Goal: Information Seeking & Learning: Learn about a topic

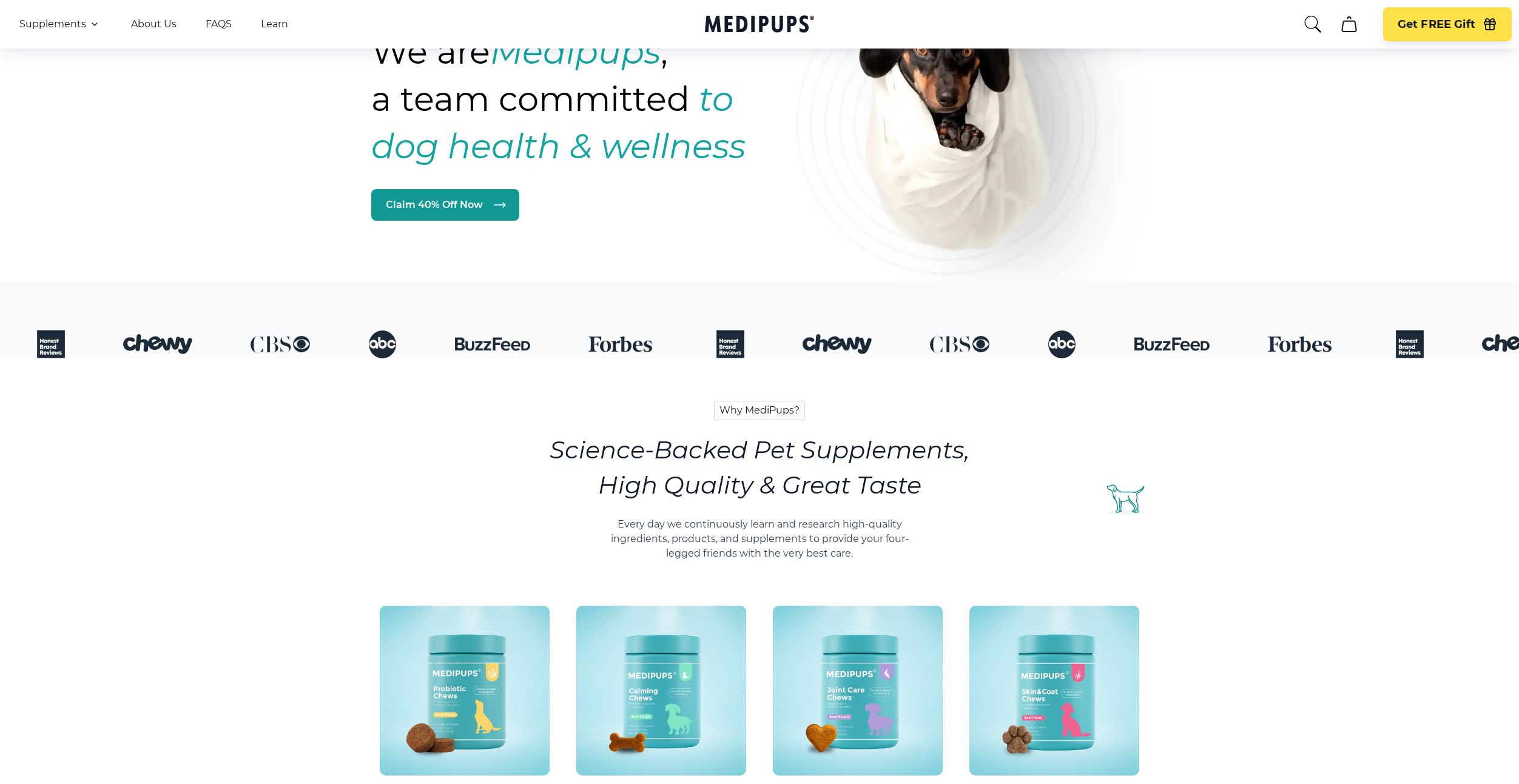
scroll to position [267, 0]
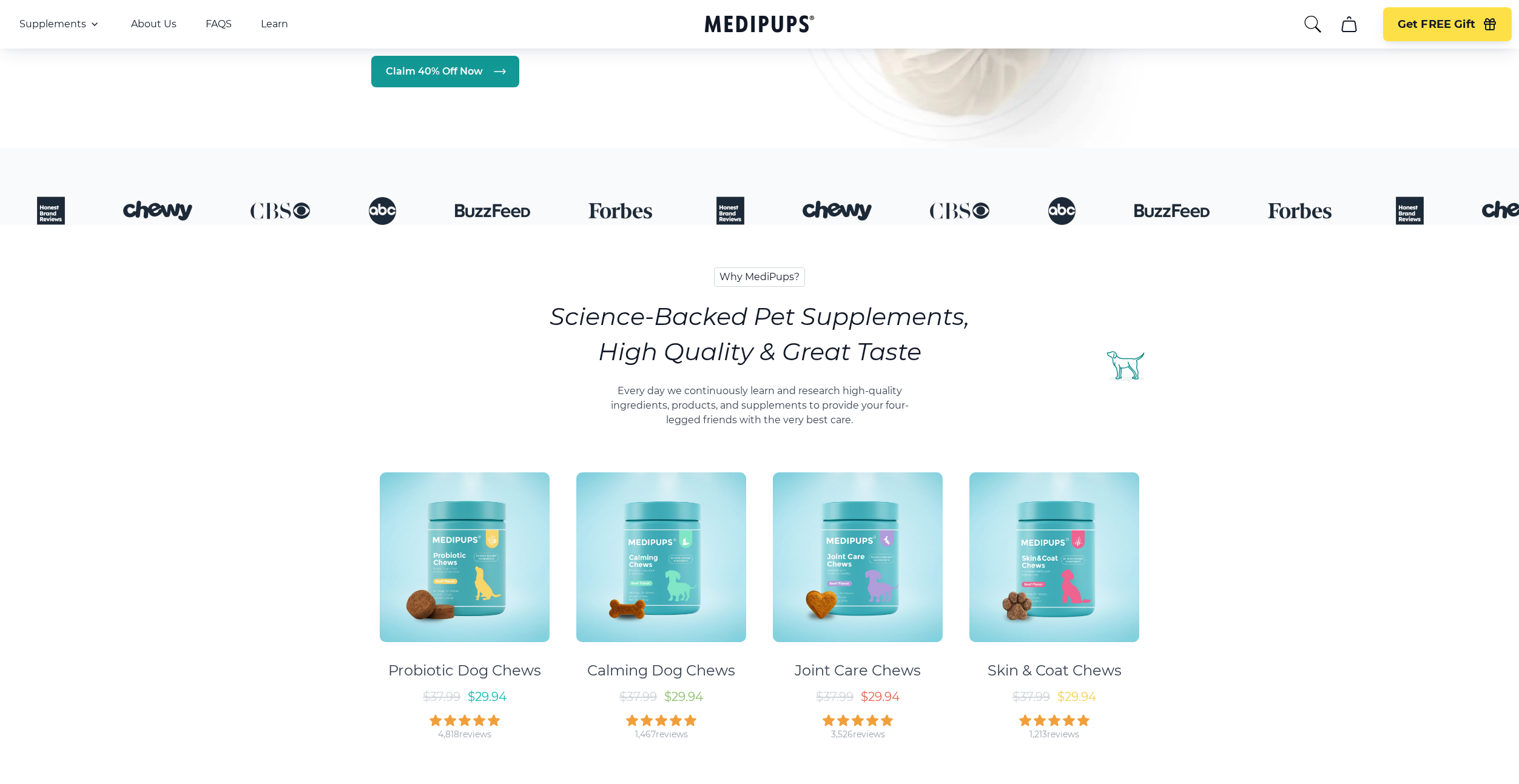
click at [486, 516] on img at bounding box center [465, 557] width 170 height 170
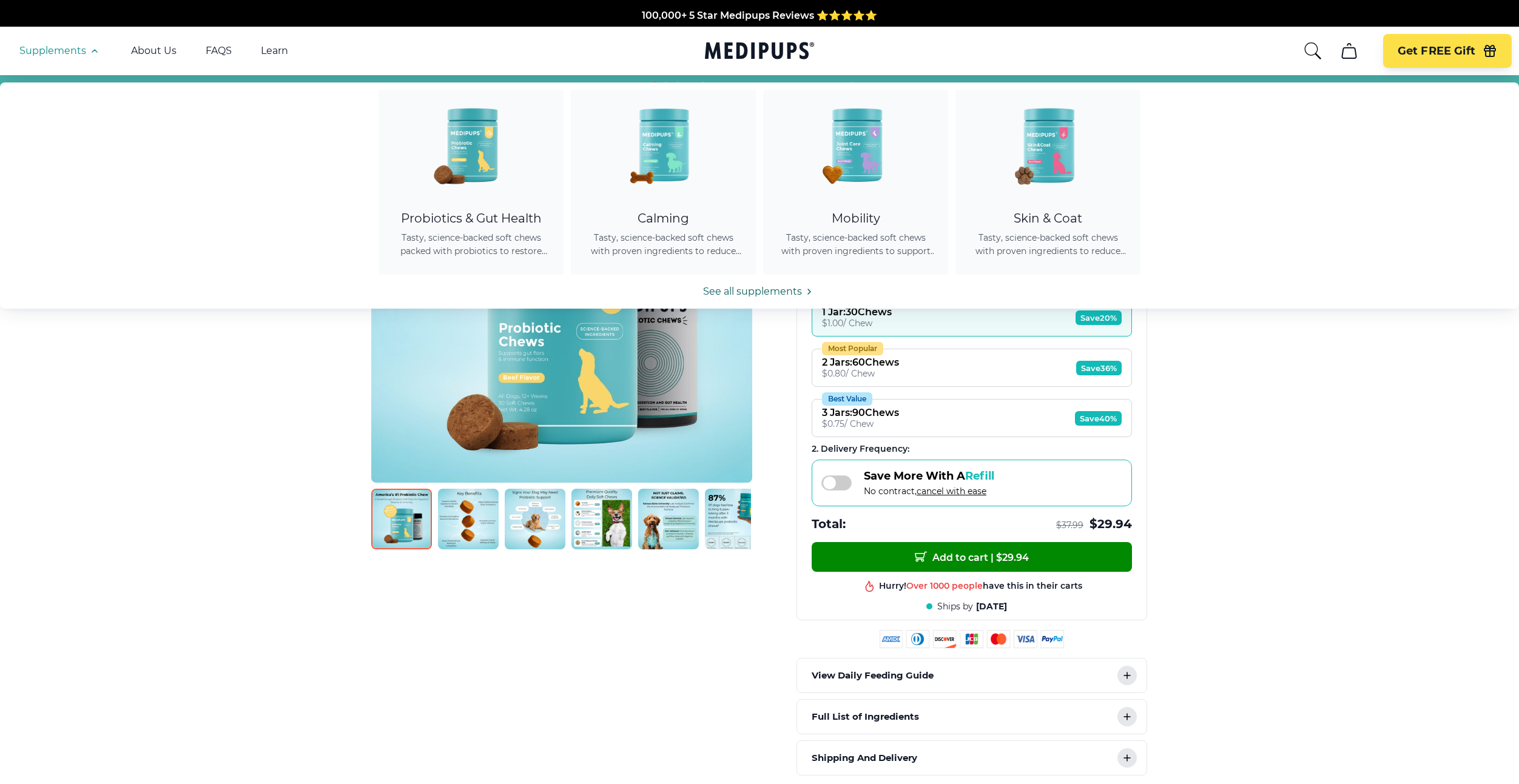
click at [809, 292] on icon at bounding box center [809, 292] width 3 height 5
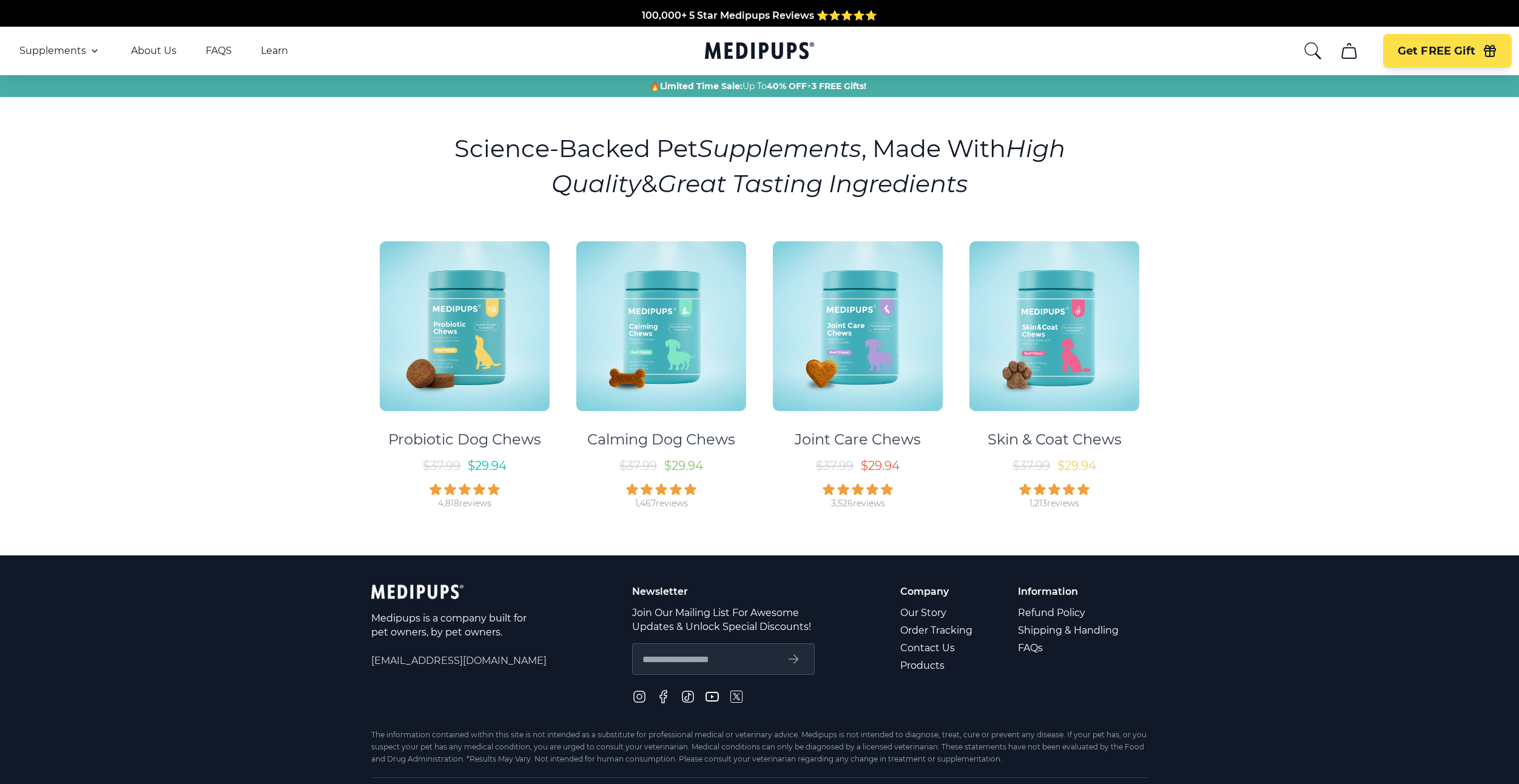
click at [715, 371] on img at bounding box center [661, 326] width 170 height 170
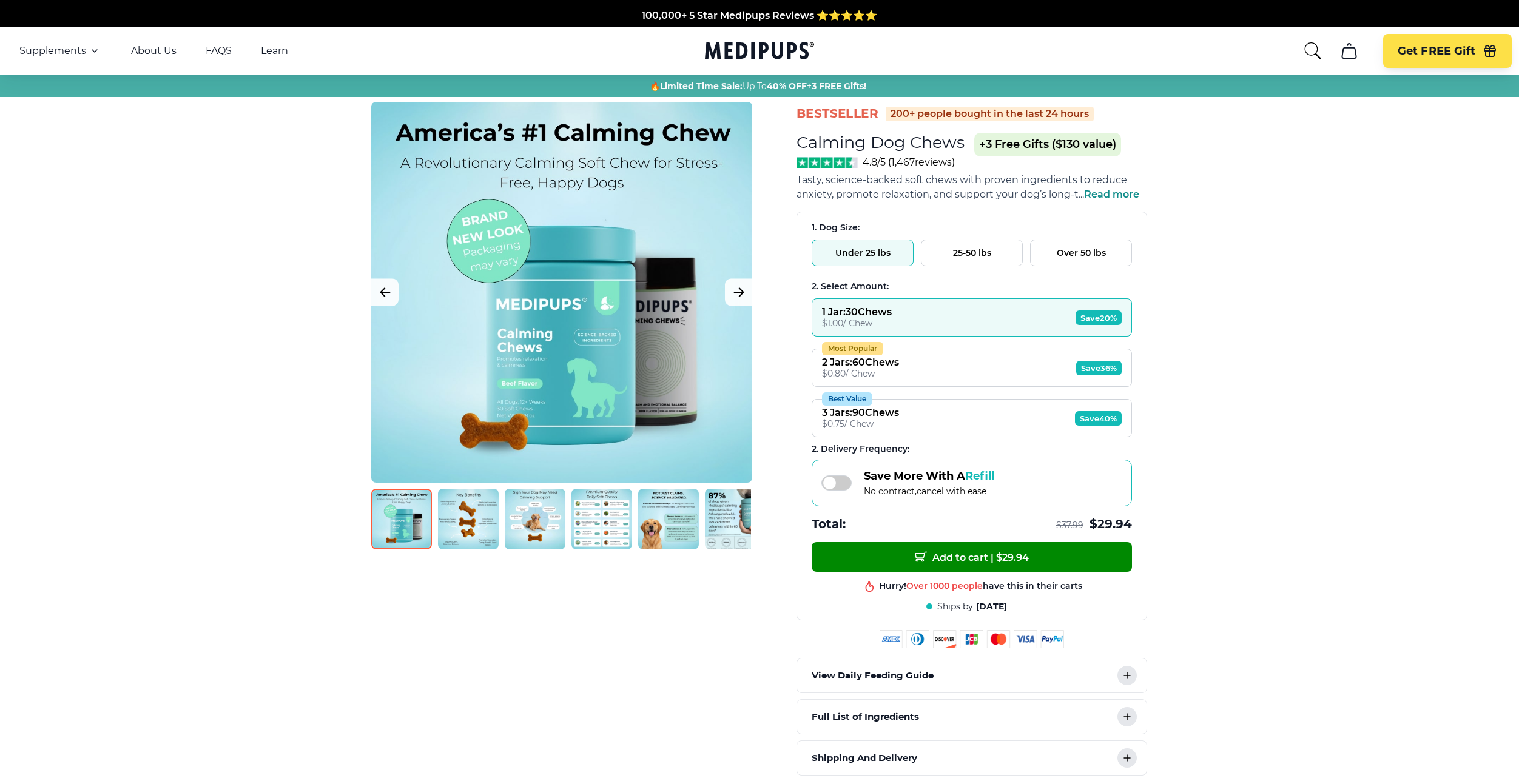
click at [915, 355] on button "Most Popular 2 Jars : 60 Chews $ 0.80 / Chew Save 36%" at bounding box center [972, 367] width 320 height 38
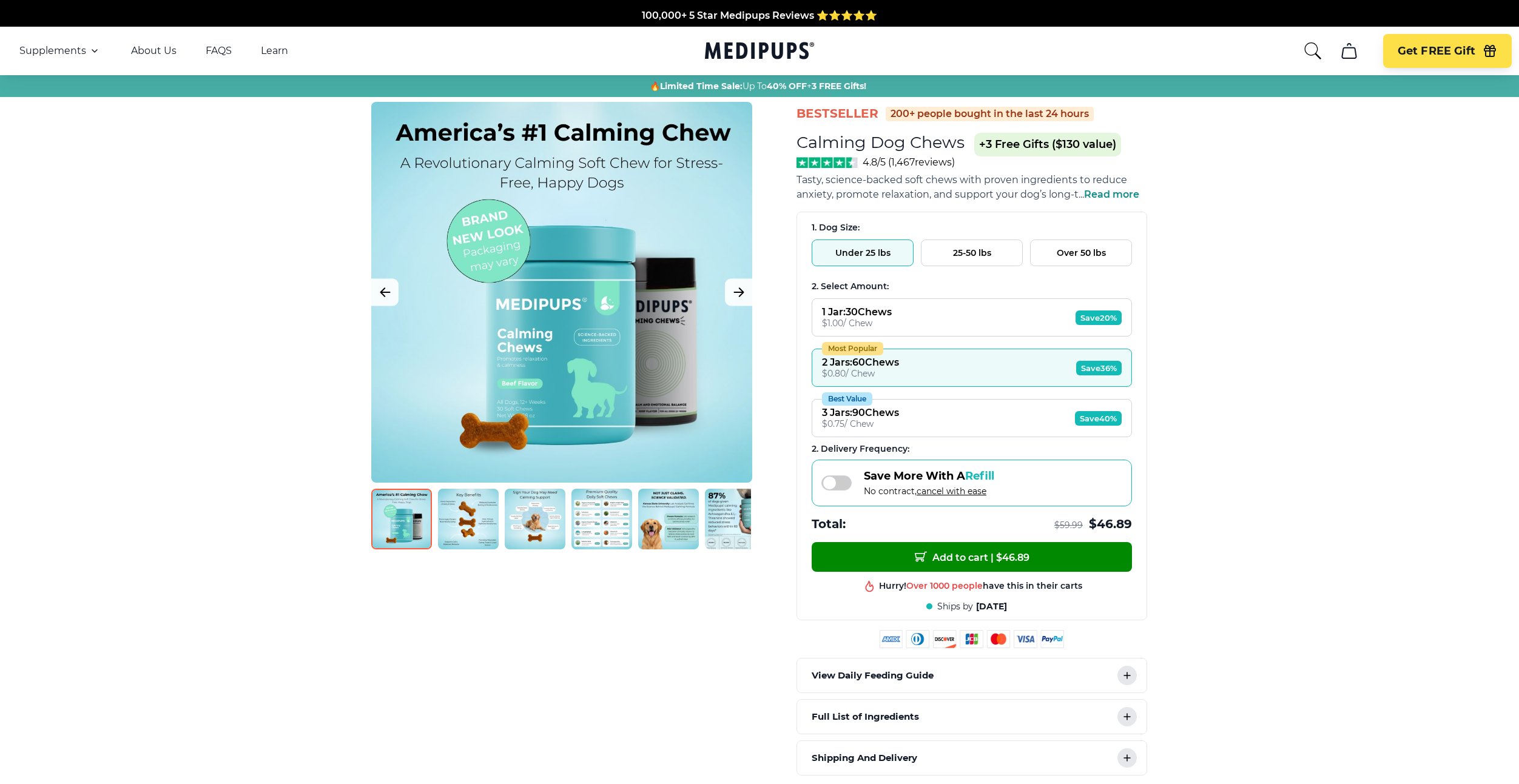
click at [899, 261] on button "Under 25 lbs" at bounding box center [863, 253] width 102 height 26
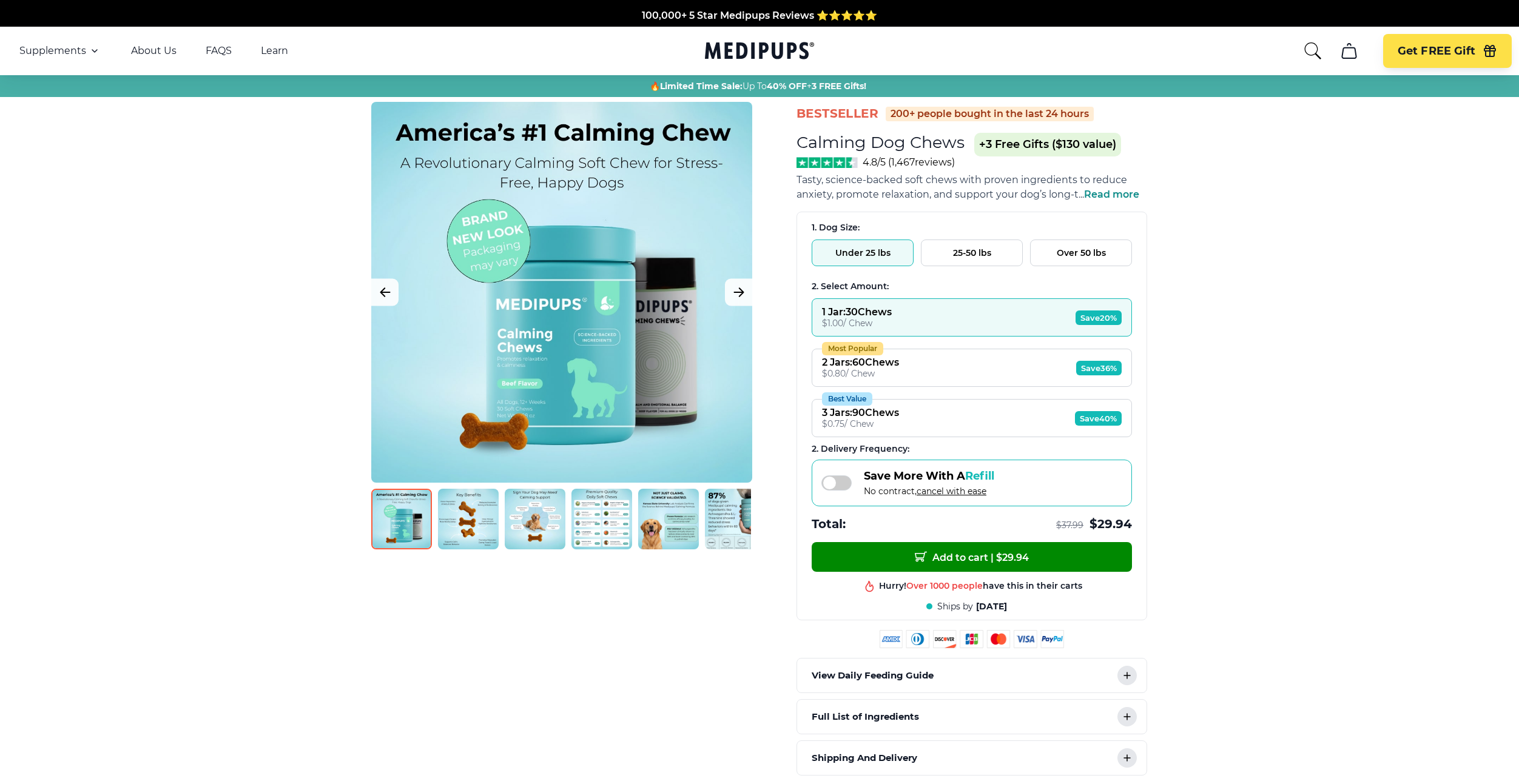
click at [968, 253] on button "25-50 lbs" at bounding box center [972, 253] width 102 height 26
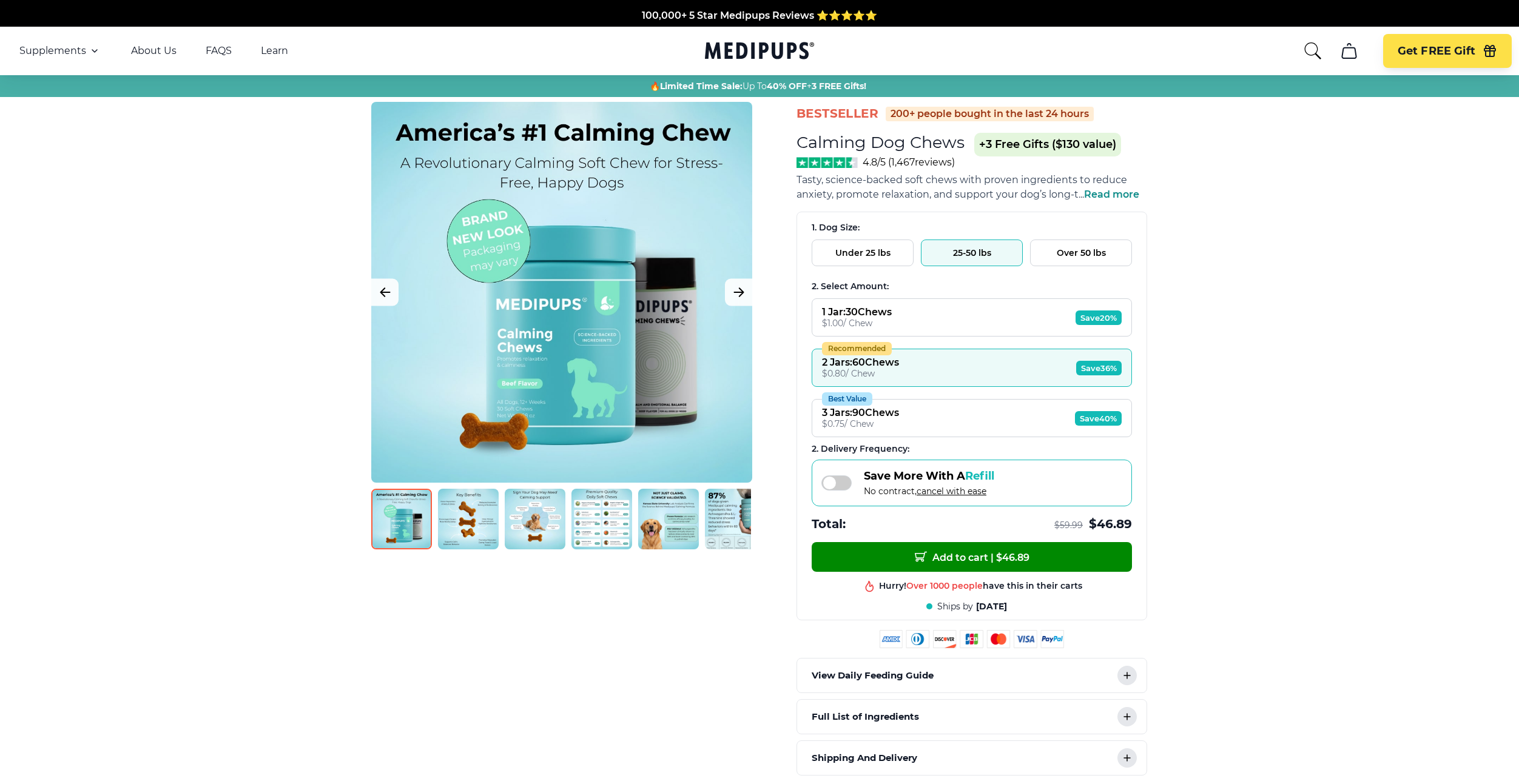
click at [1082, 250] on button "Over 50 lbs" at bounding box center [1081, 253] width 102 height 26
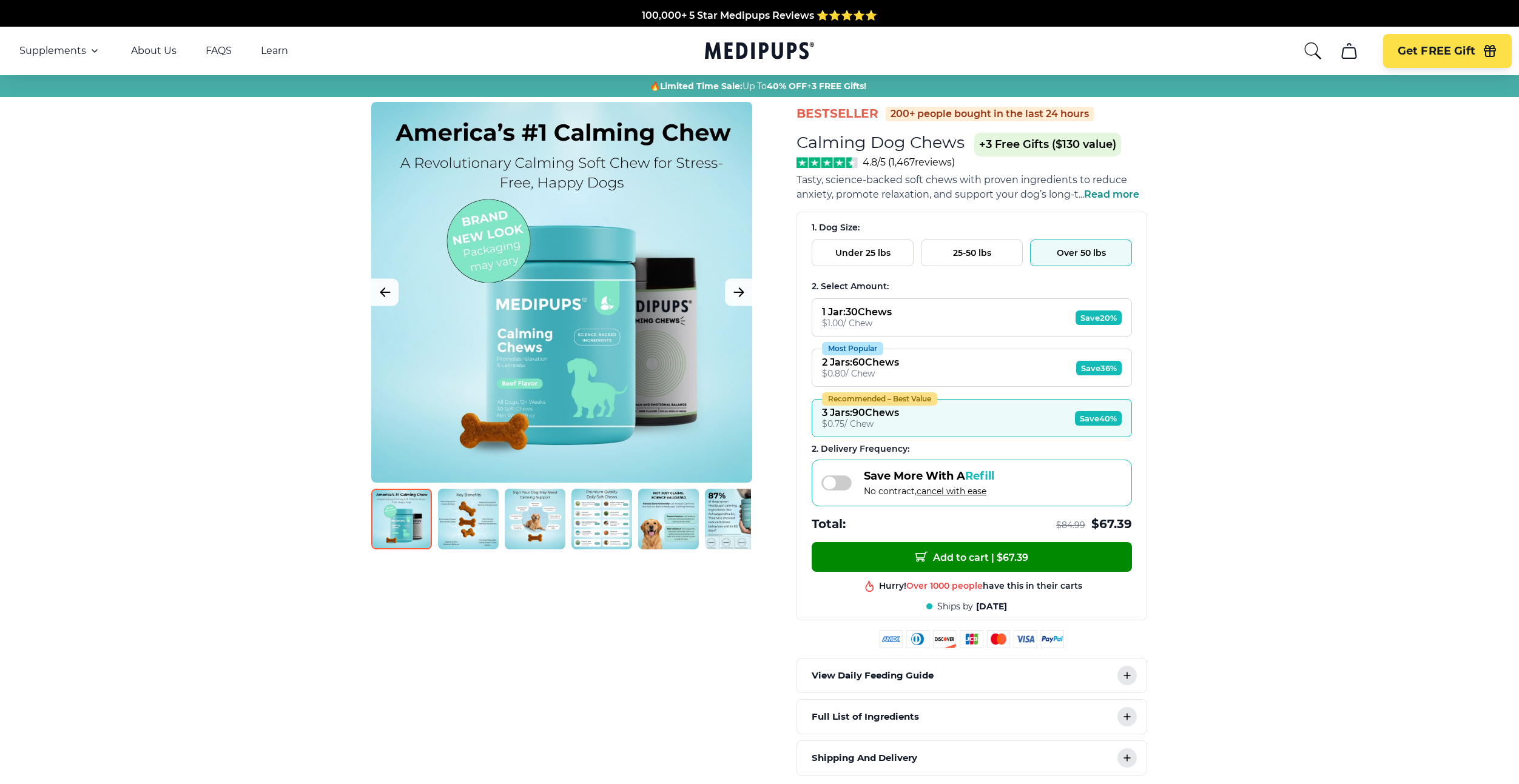
click at [968, 260] on button "25-50 lbs" at bounding box center [972, 253] width 102 height 26
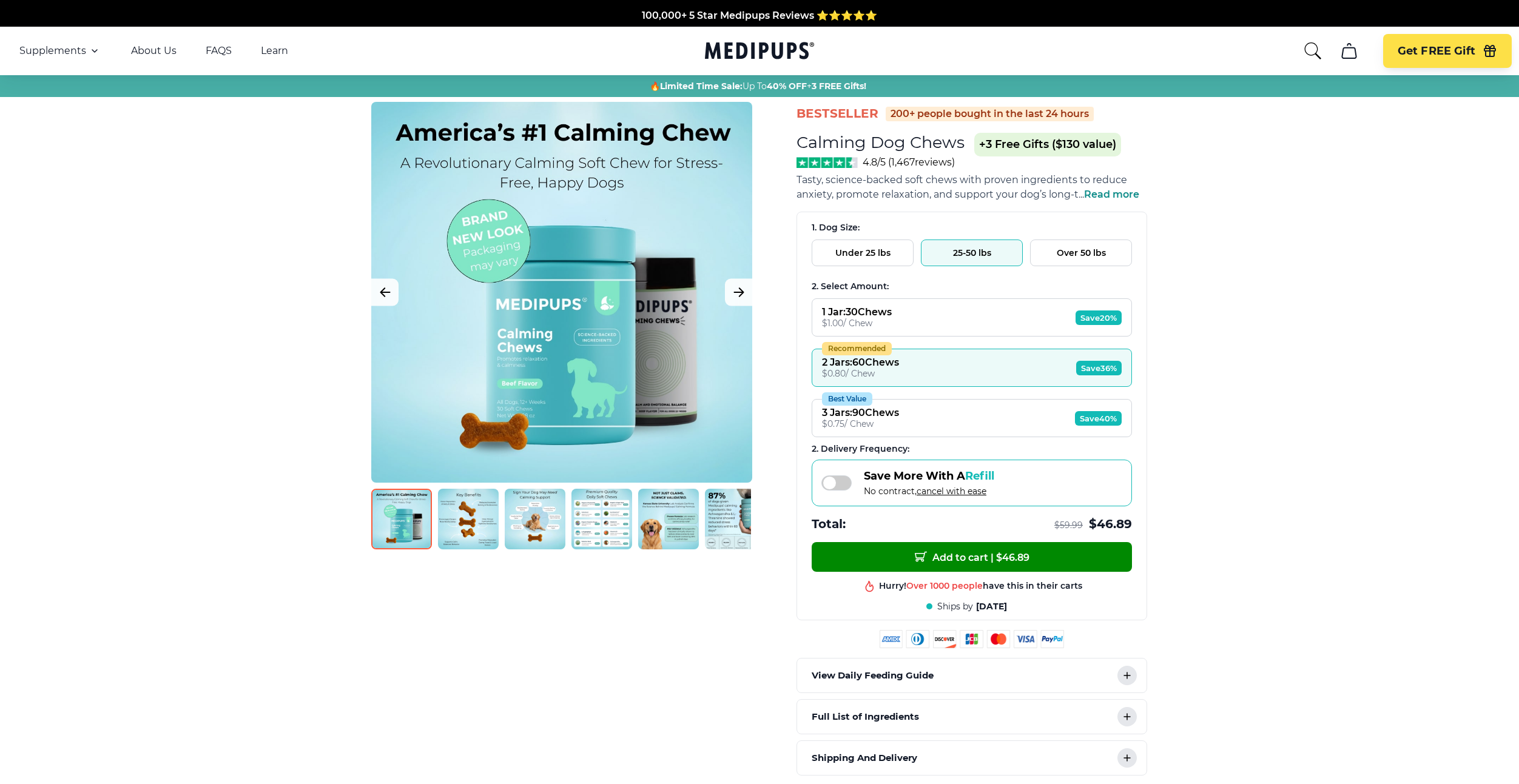
click at [1071, 252] on button "Over 50 lbs" at bounding box center [1081, 253] width 102 height 26
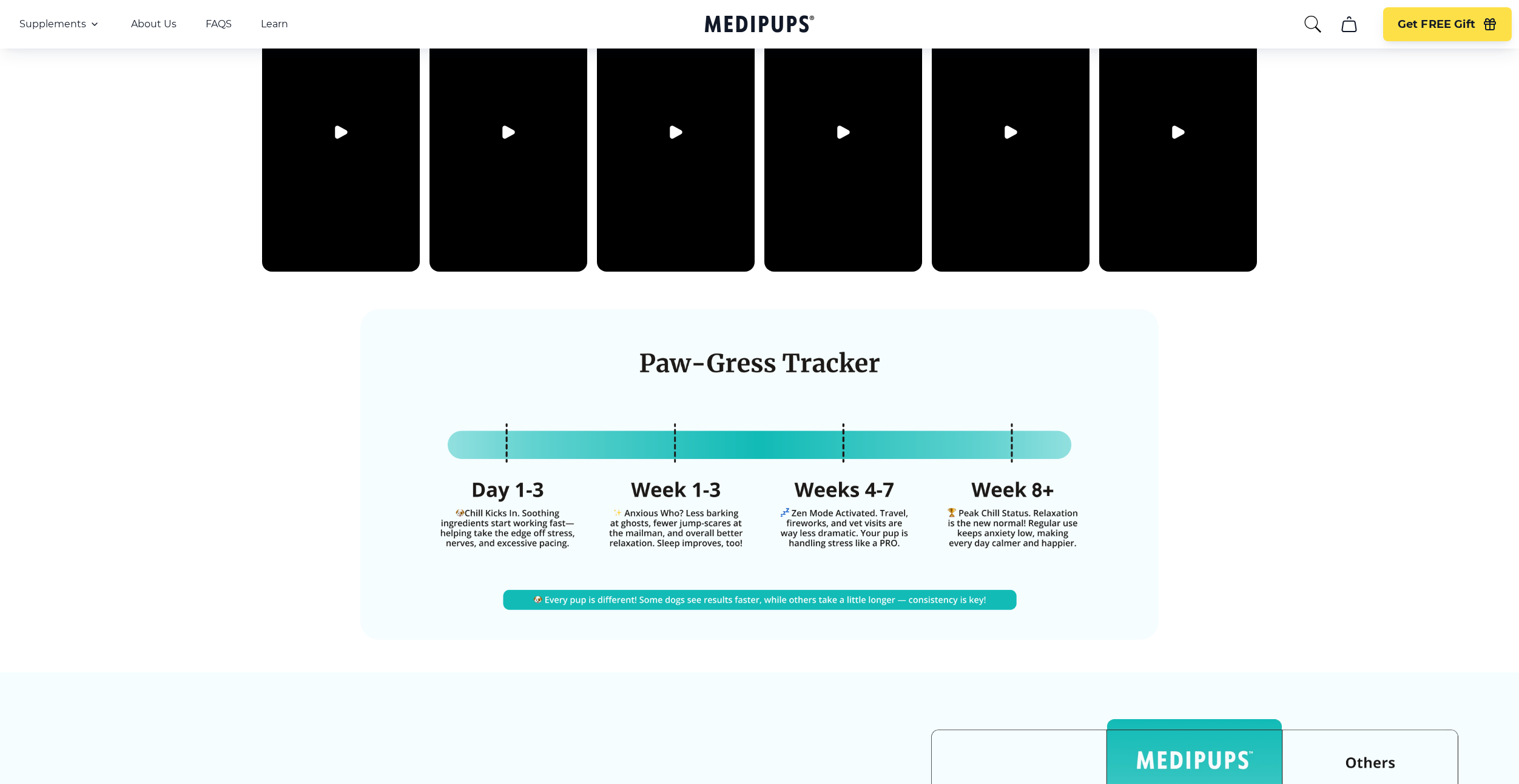
scroll to position [2342, 0]
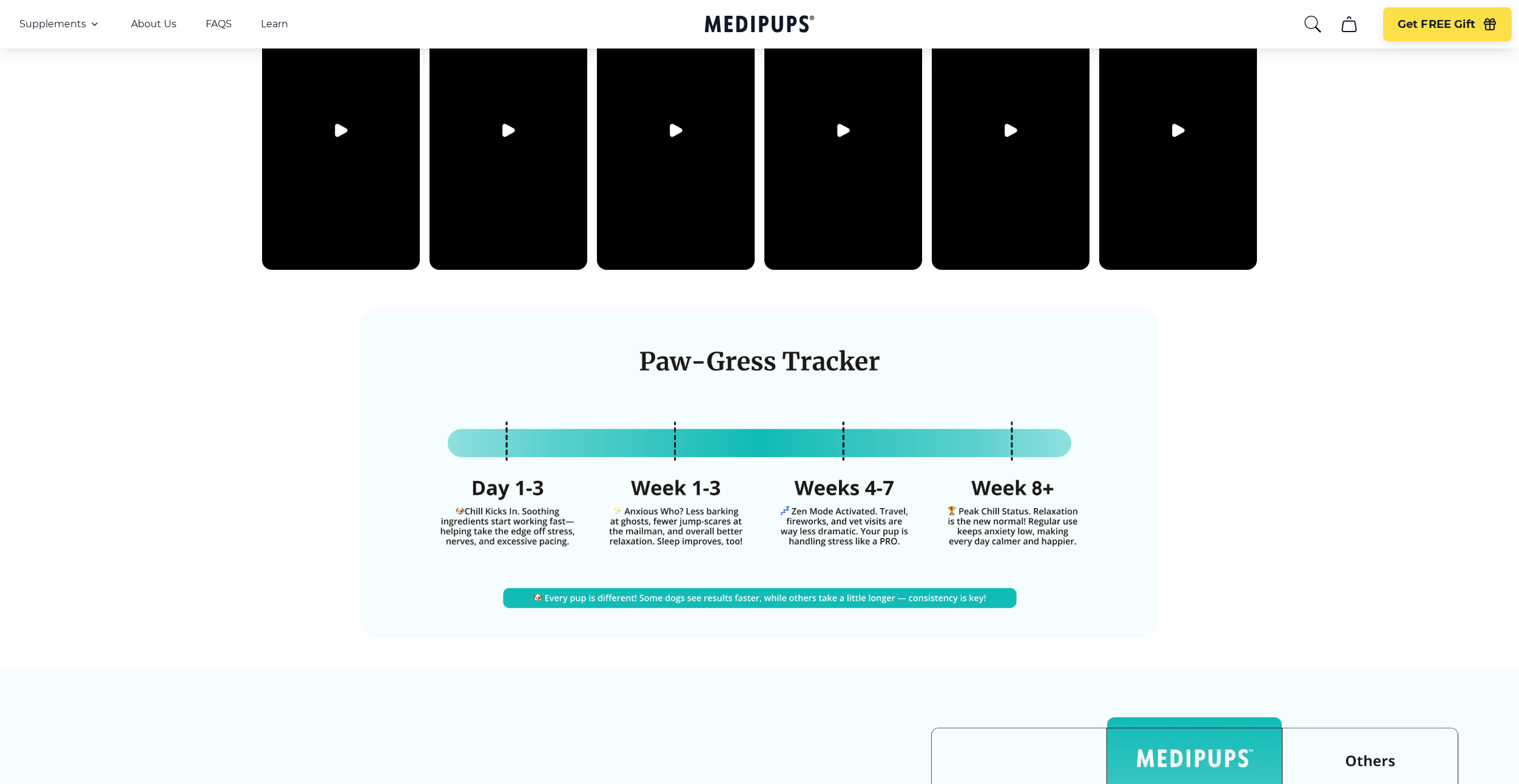
click at [1201, 510] on div at bounding box center [759, 473] width 1519 height 393
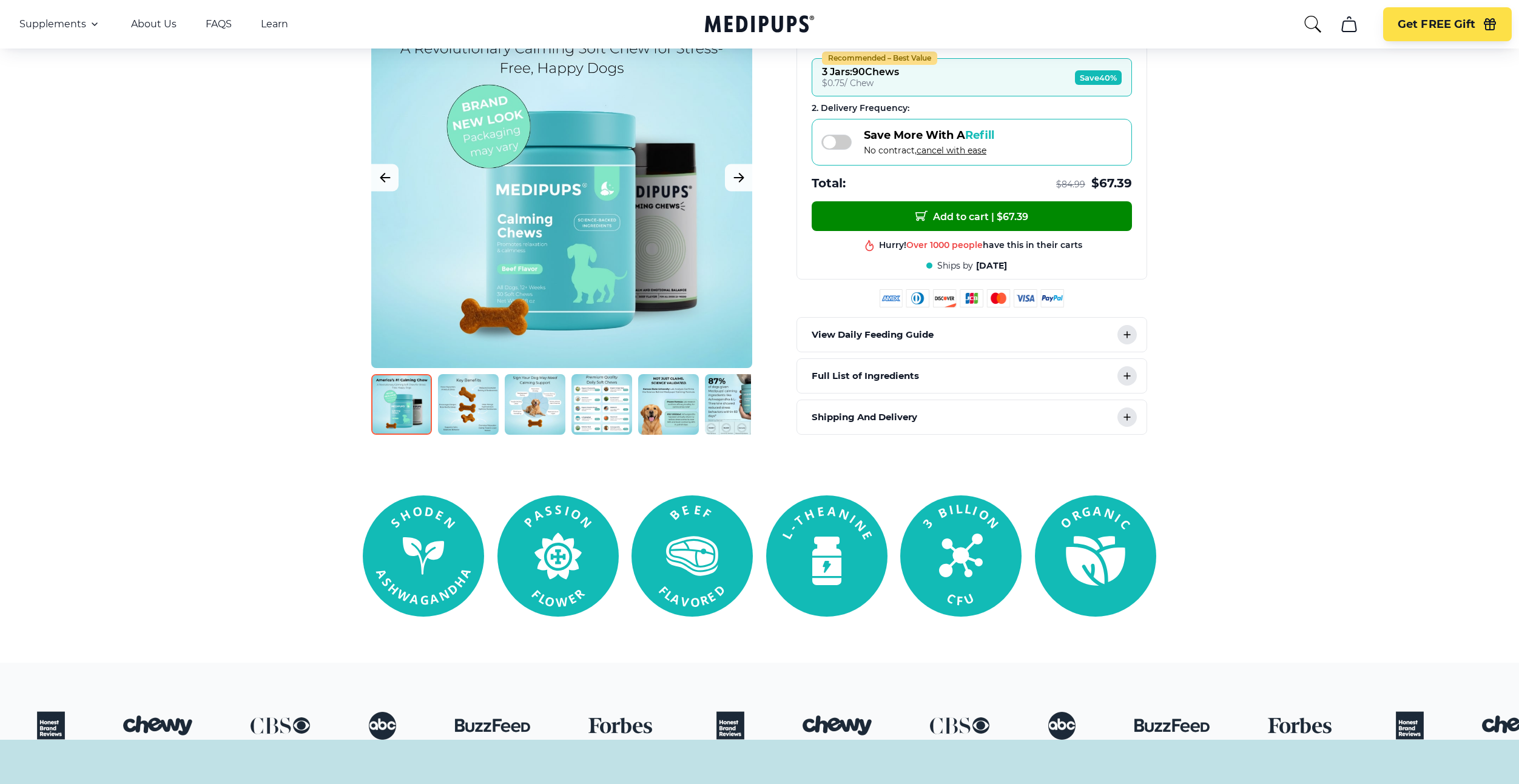
scroll to position [0, 0]
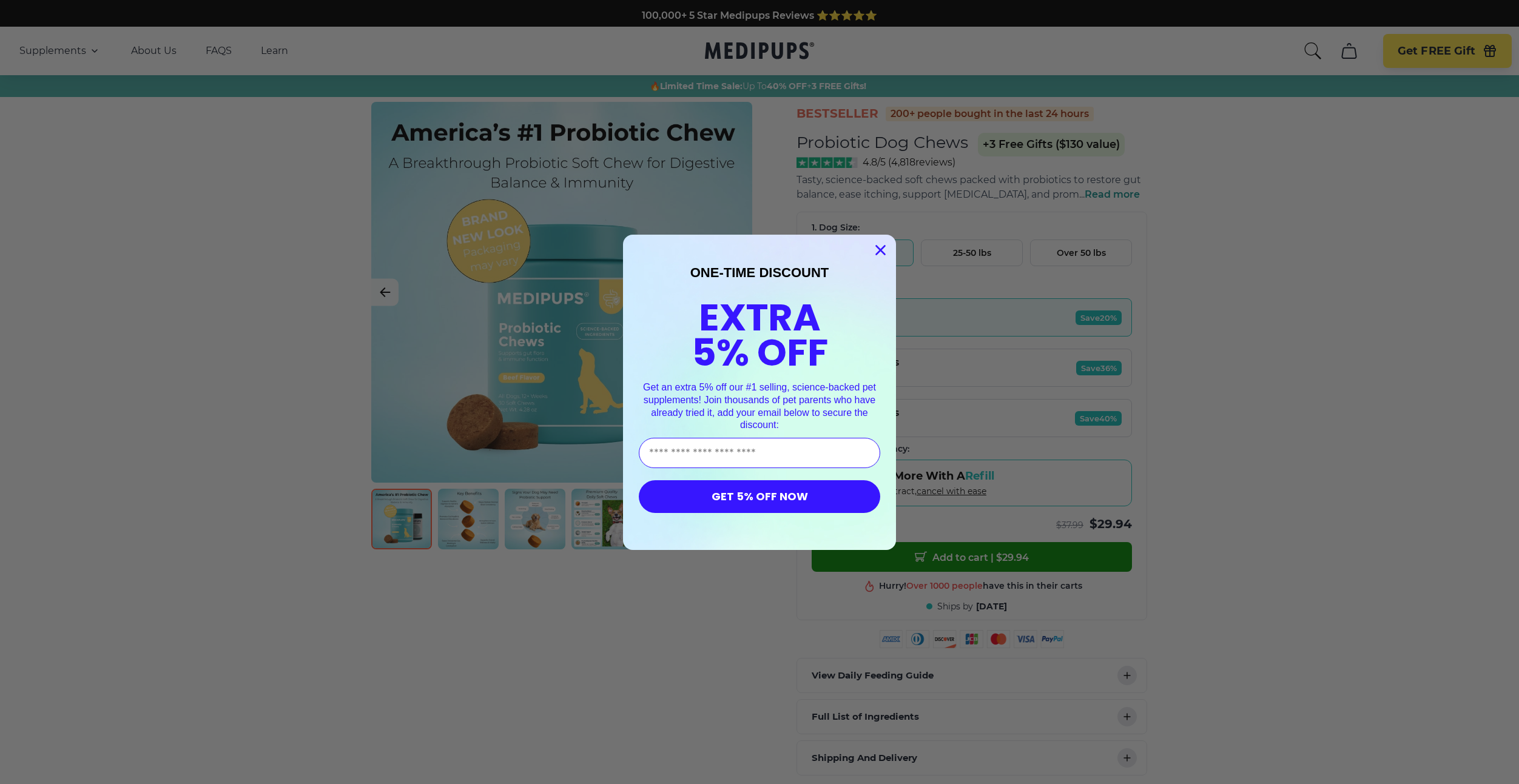
click at [877, 268] on p "ONE-TIME DISCOUNT" at bounding box center [759, 273] width 242 height 15
click at [879, 254] on circle "Close dialog" at bounding box center [880, 249] width 20 height 20
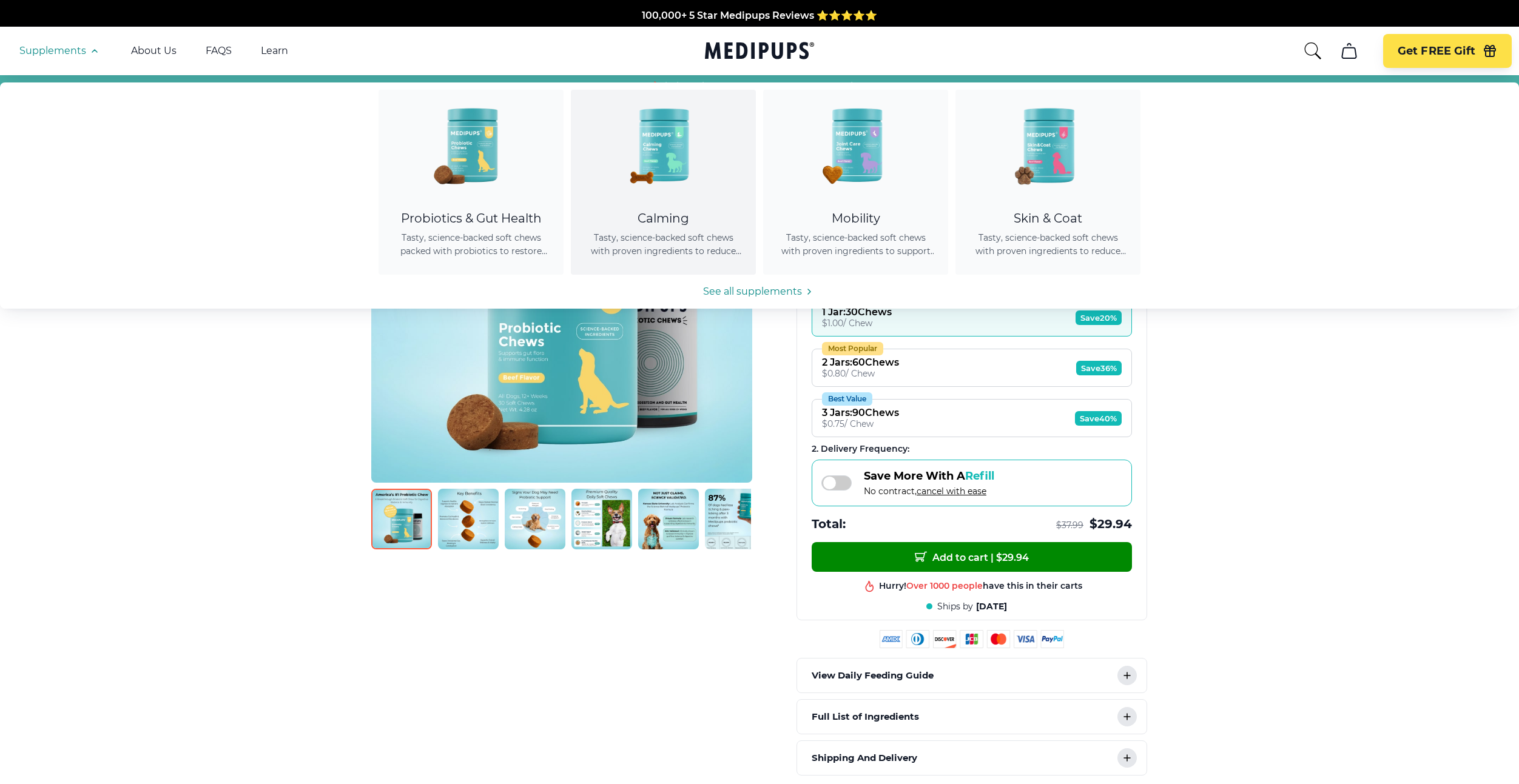
click at [663, 143] on img at bounding box center [663, 144] width 109 height 109
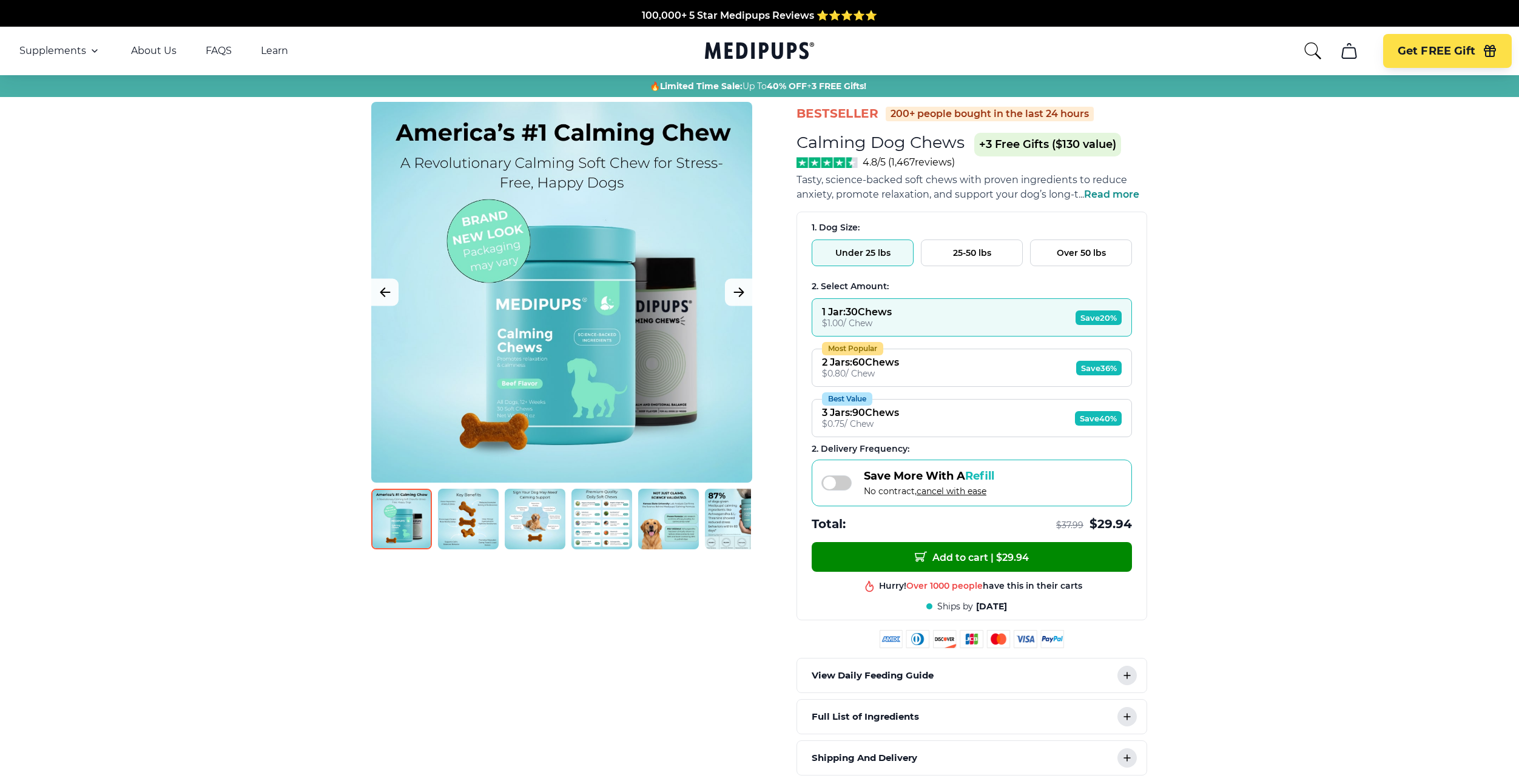
click at [742, 54] on icon "Medipups" at bounding box center [759, 50] width 109 height 23
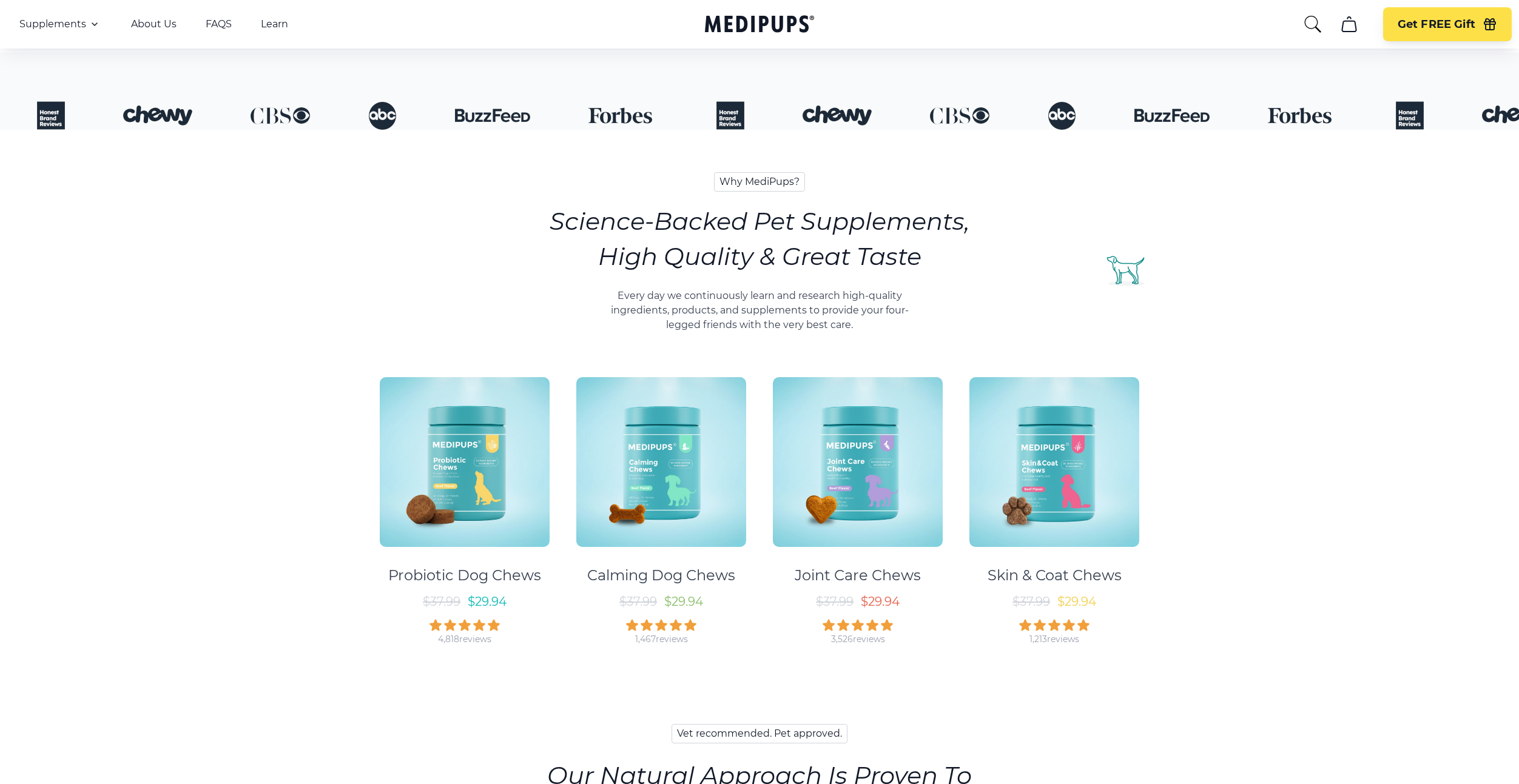
scroll to position [408, 0]
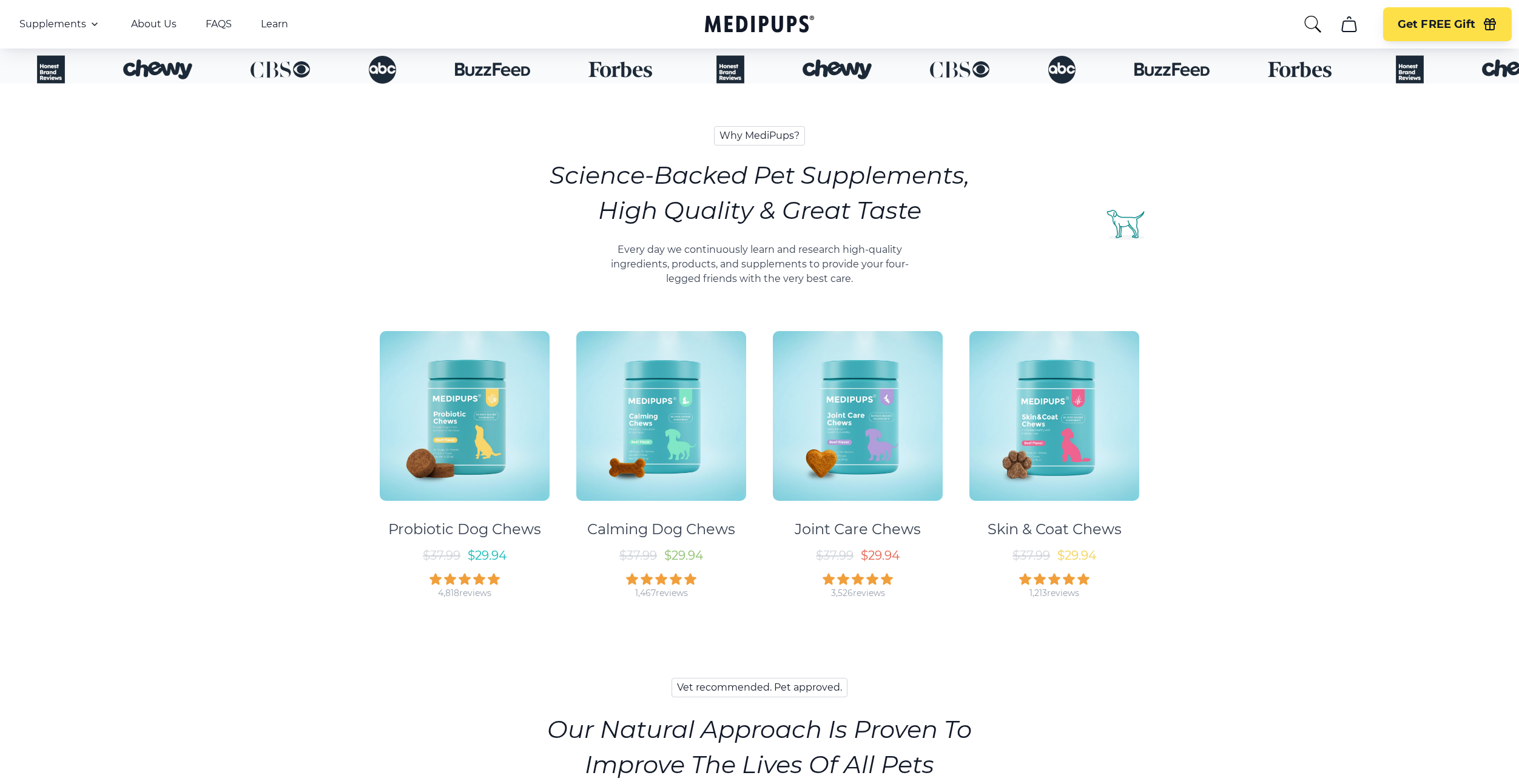
click at [850, 416] on img at bounding box center [857, 416] width 170 height 170
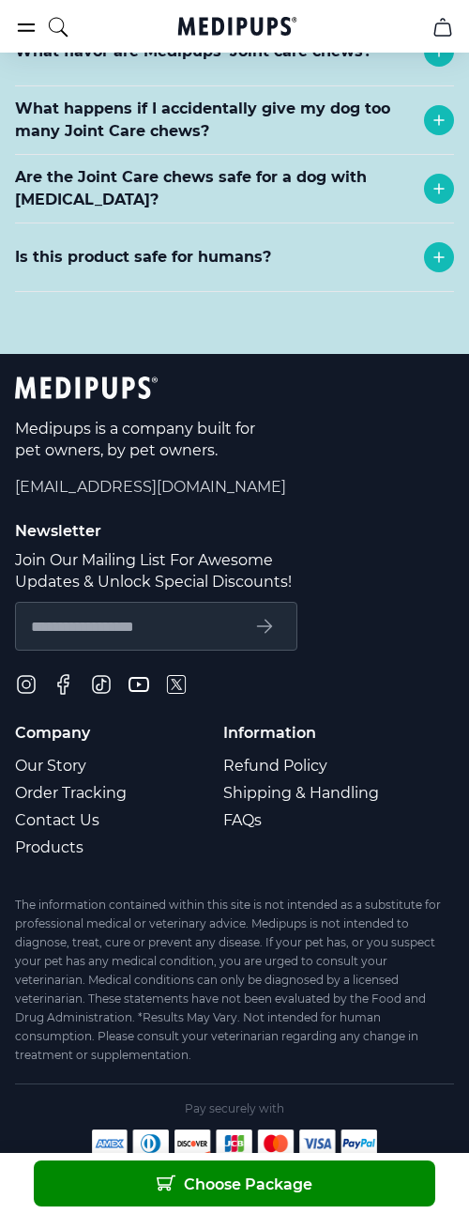
scroll to position [7130, 0]
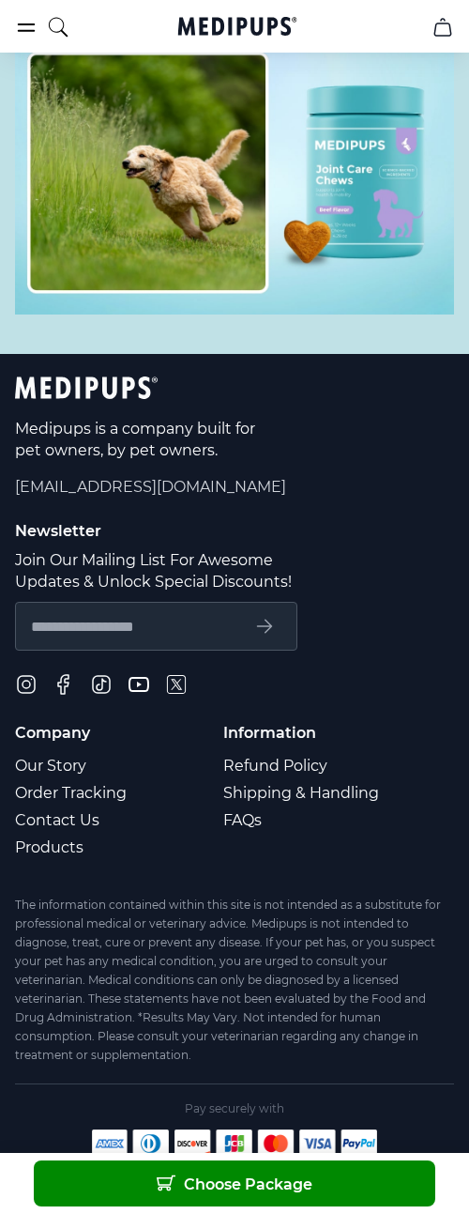
click at [400, 498] on div "Medipups is a company built for pet owners, by pet owners. [EMAIL_ADDRESS][DOMA…" at bounding box center [234, 436] width 439 height 121
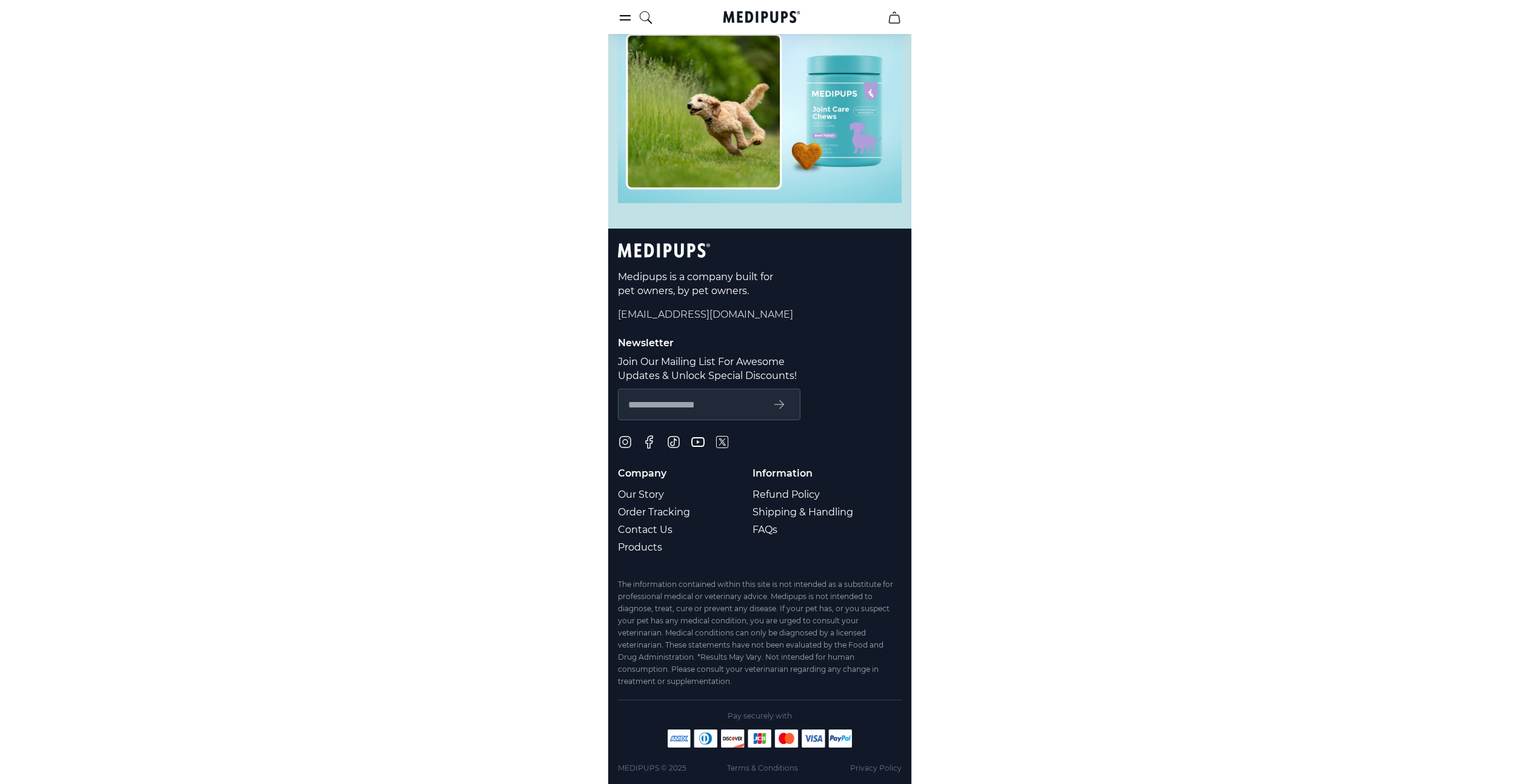
scroll to position [3735, 0]
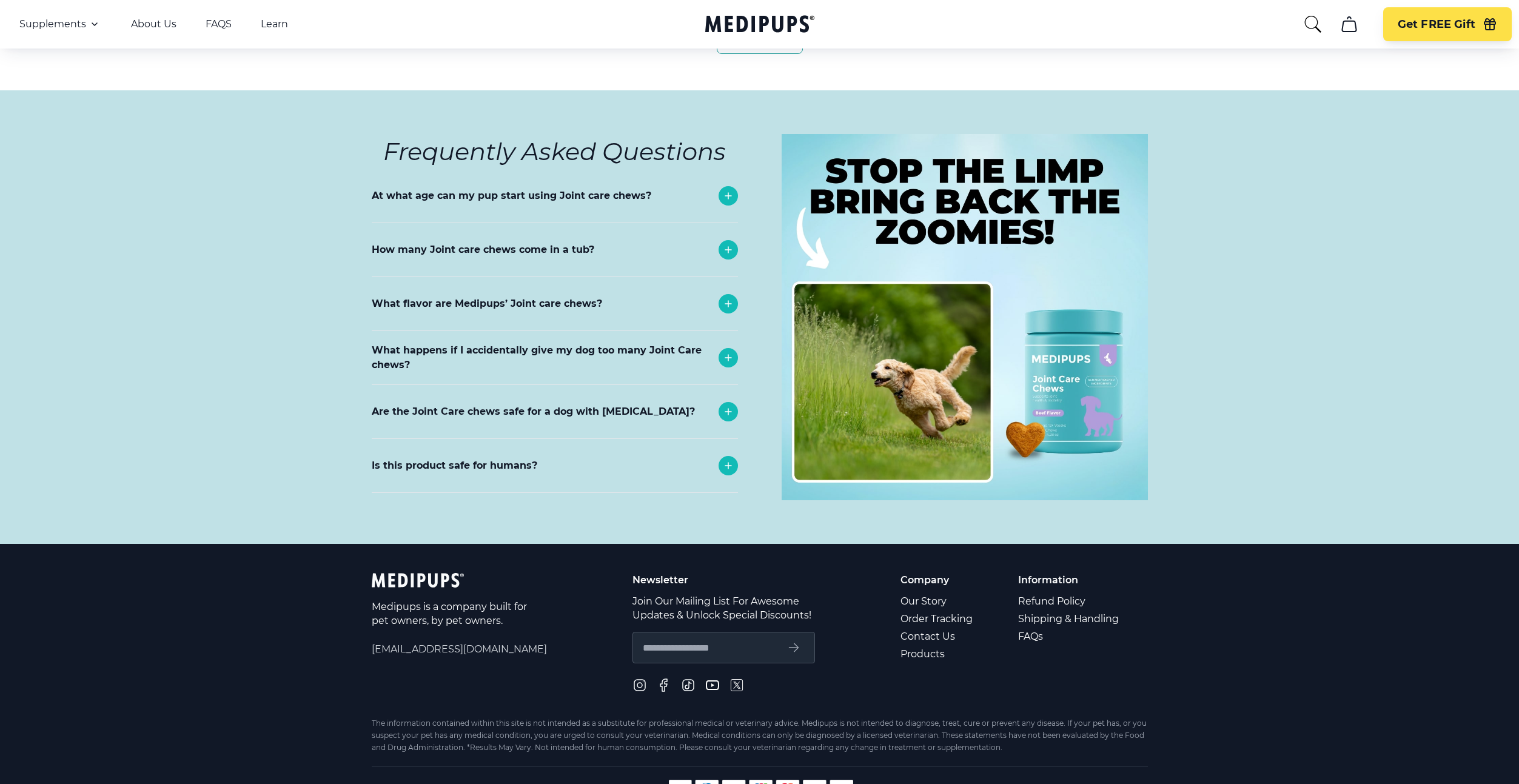
click at [390, 189] on p "At what age can my pup start using Joint care chews?" at bounding box center [511, 196] width 280 height 15
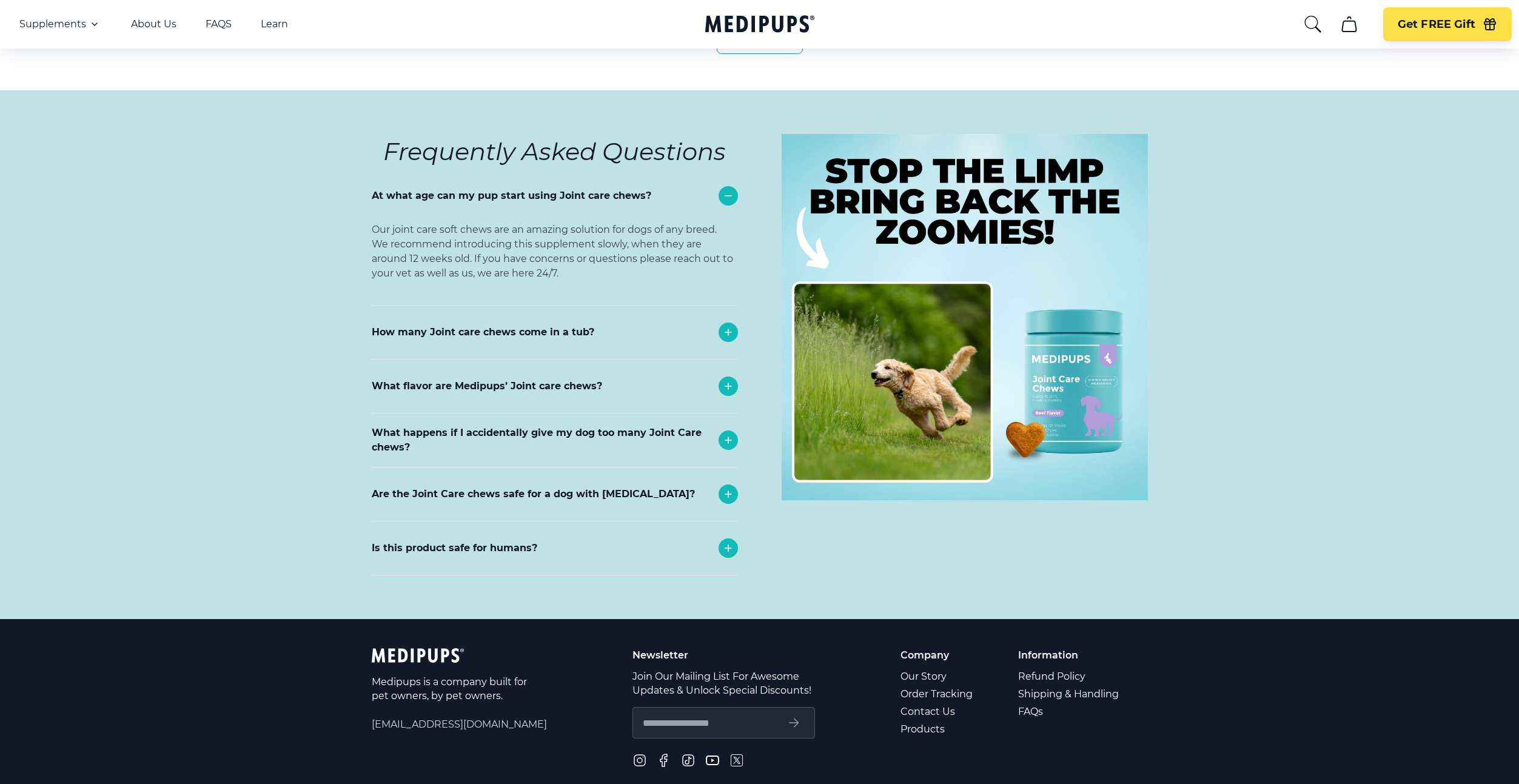
click at [433, 189] on p "At what age can my pup start using Joint care chews?" at bounding box center [511, 196] width 280 height 15
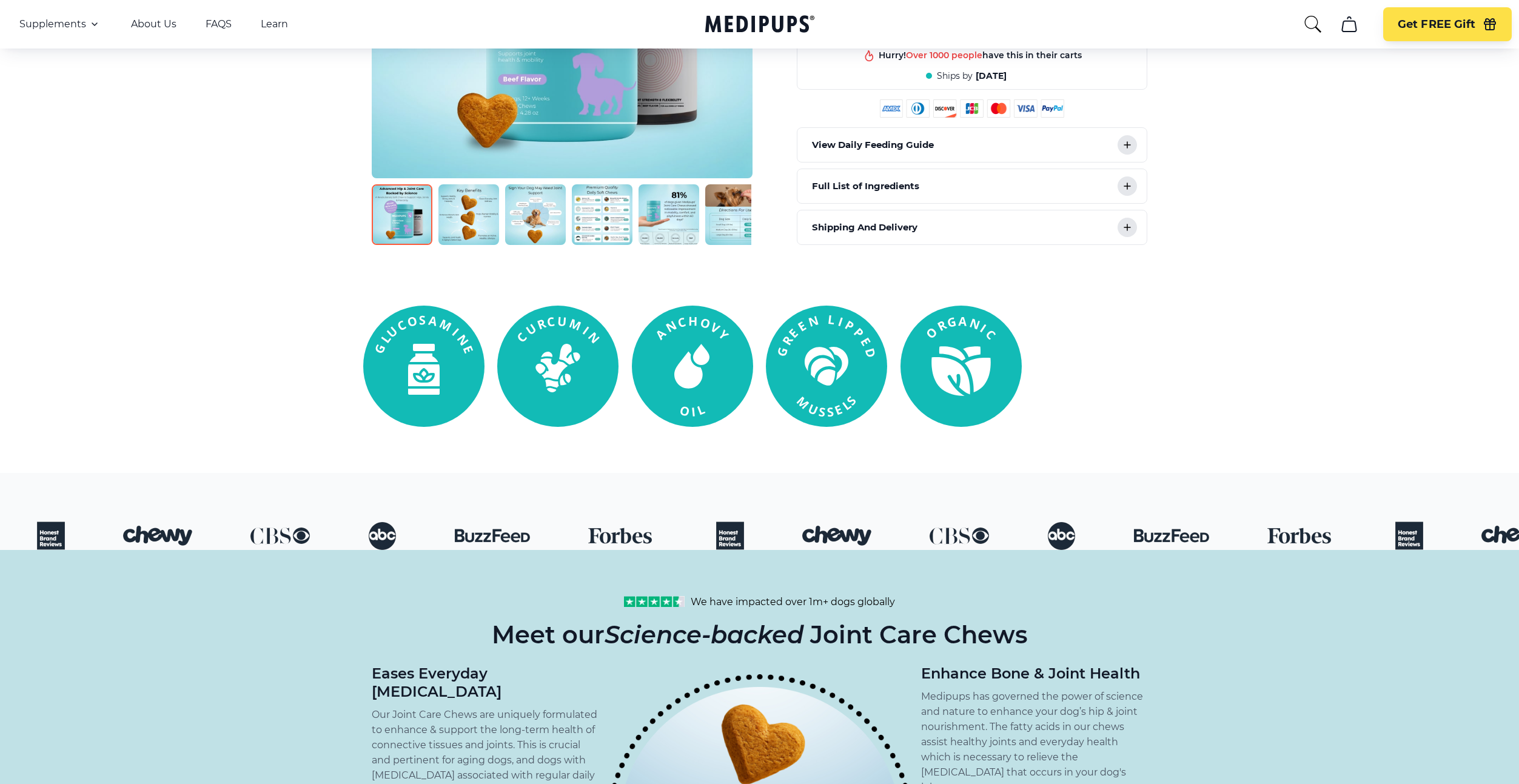
scroll to position [0, 0]
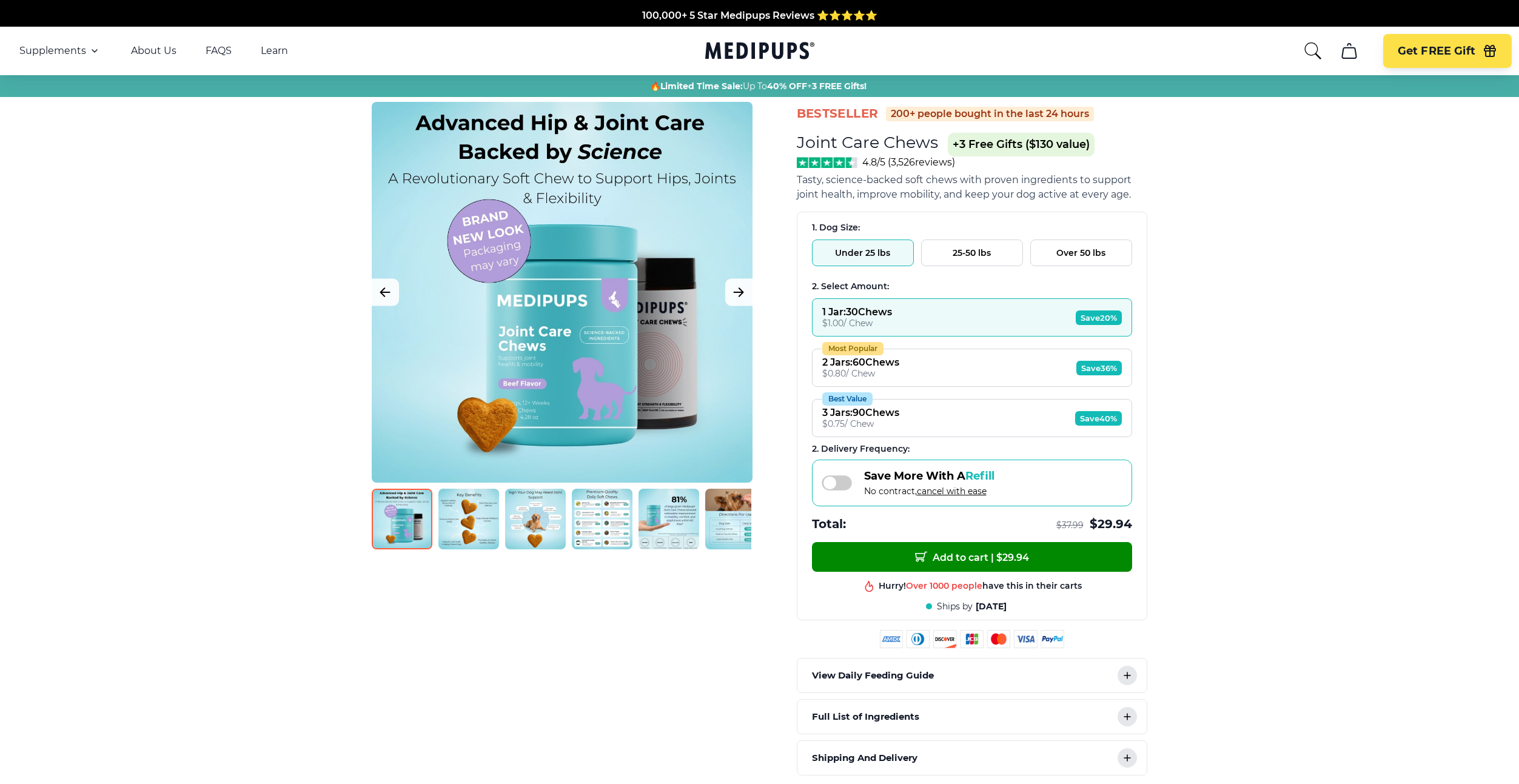
click at [609, 503] on img at bounding box center [602, 519] width 61 height 61
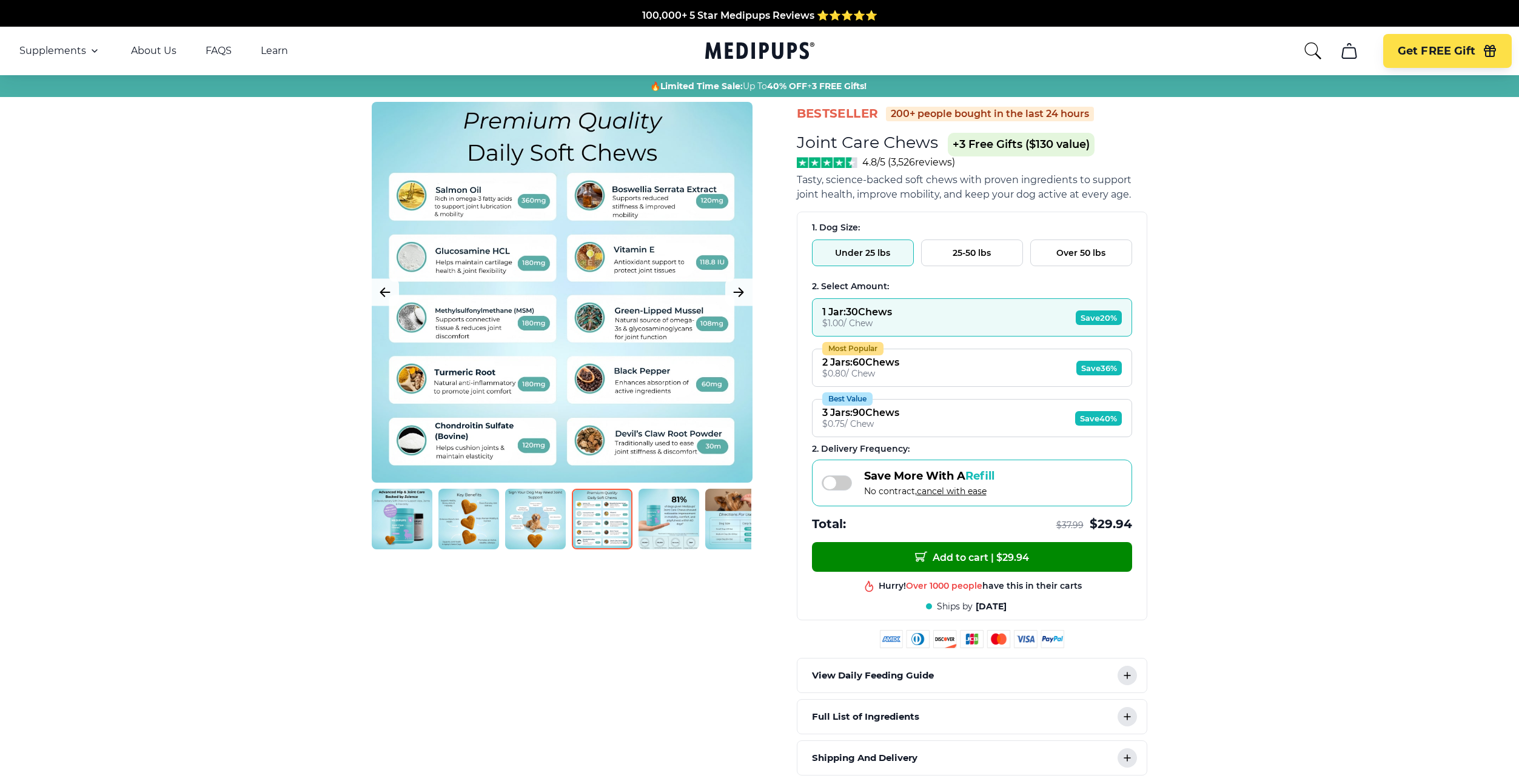
click at [658, 517] on img at bounding box center [669, 519] width 61 height 61
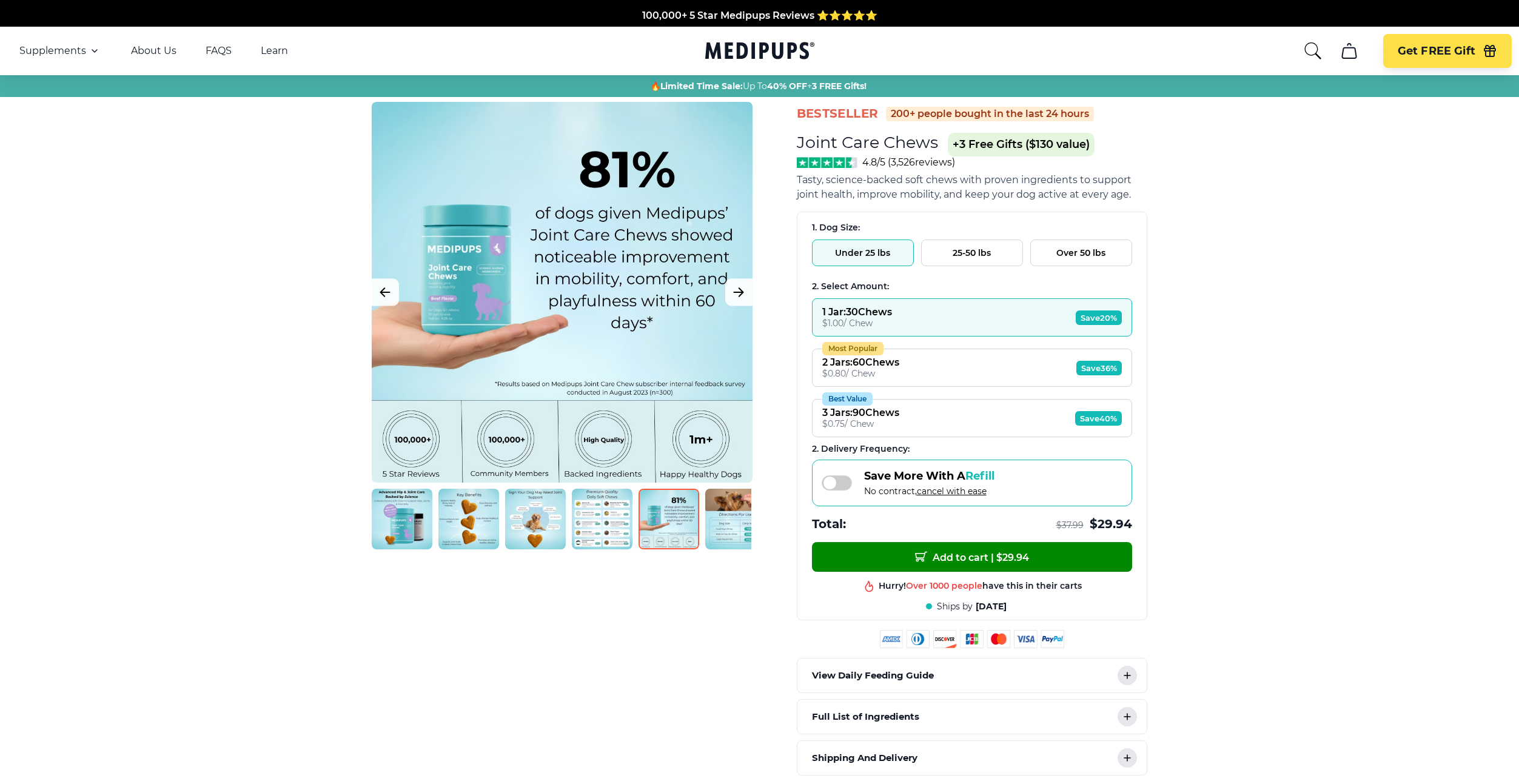
scroll to position [0, 15]
drag, startPoint x: 658, startPoint y: 517, endPoint x: 486, endPoint y: 523, distance: 172.1
click at [489, 522] on div at bounding box center [561, 519] width 380 height 61
click at [724, 44] on icon "Medipups" at bounding box center [760, 50] width 109 height 23
